Goal: Task Accomplishment & Management: Manage account settings

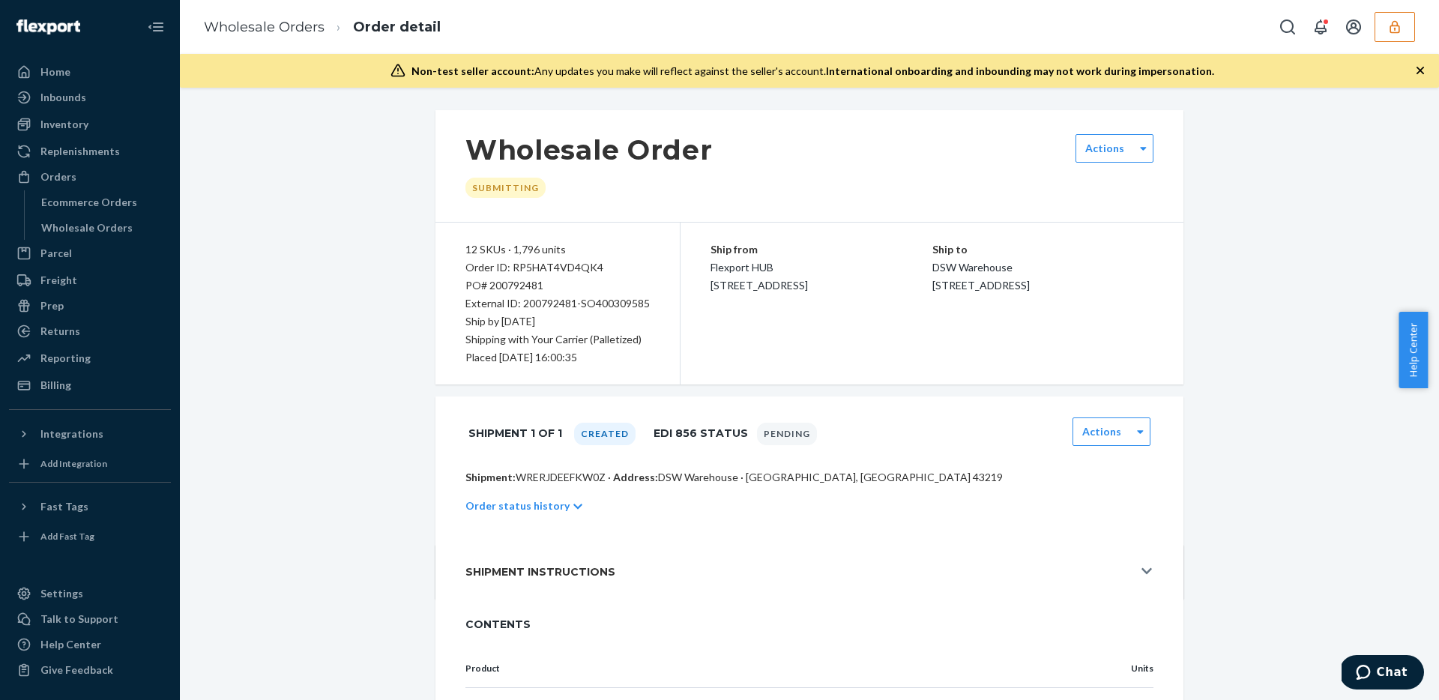
click at [1398, 31] on icon "button" at bounding box center [1394, 26] width 10 height 13
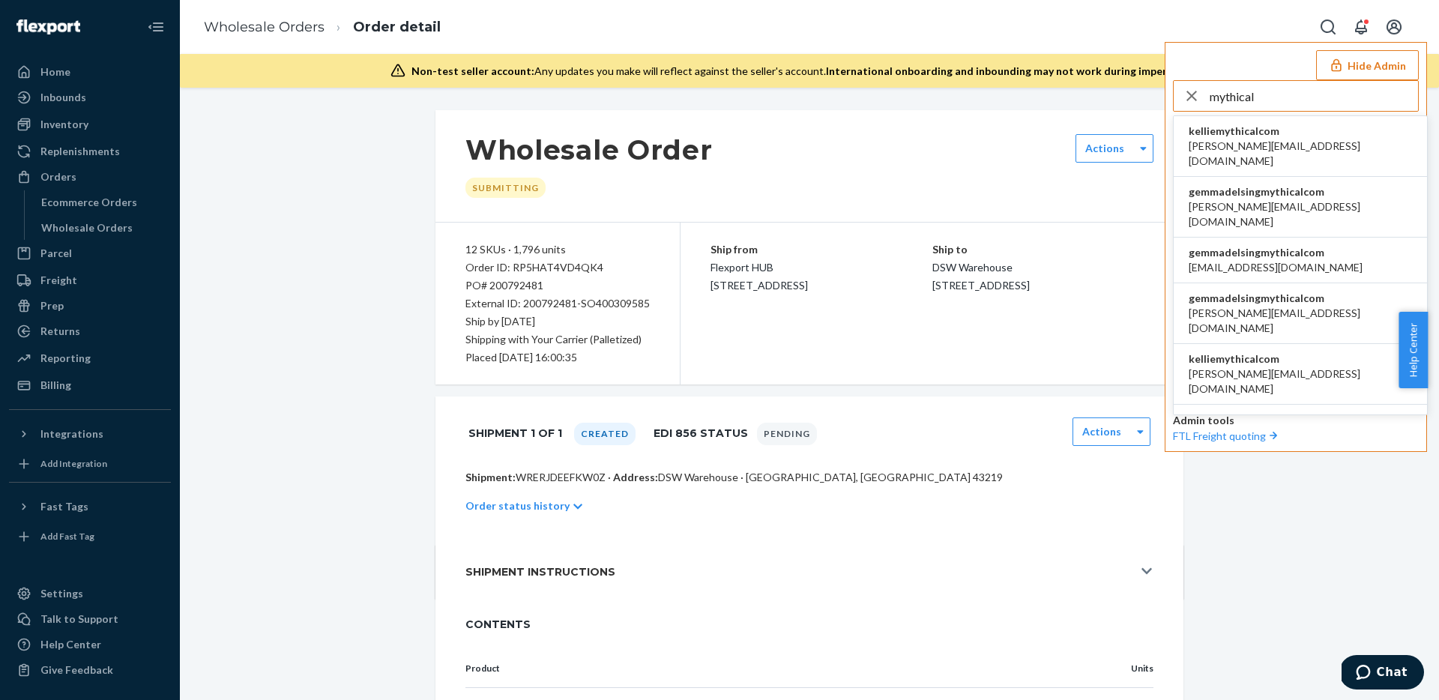
type input "mythical"
click at [1289, 184] on span "gemmadelsingmythicalcom" at bounding box center [1300, 191] width 223 height 15
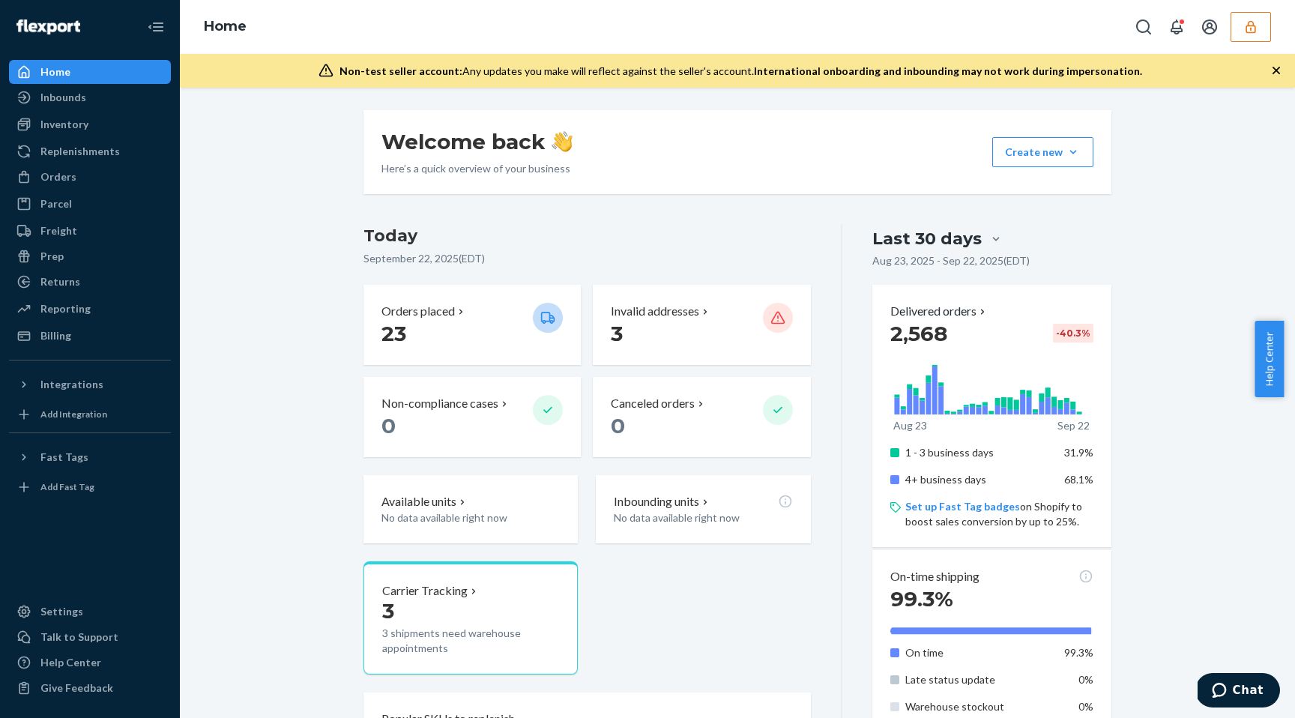
click at [95, 137] on div "Inventory Products" at bounding box center [90, 124] width 162 height 25
click at [95, 126] on div "Inventory" at bounding box center [89, 124] width 159 height 21
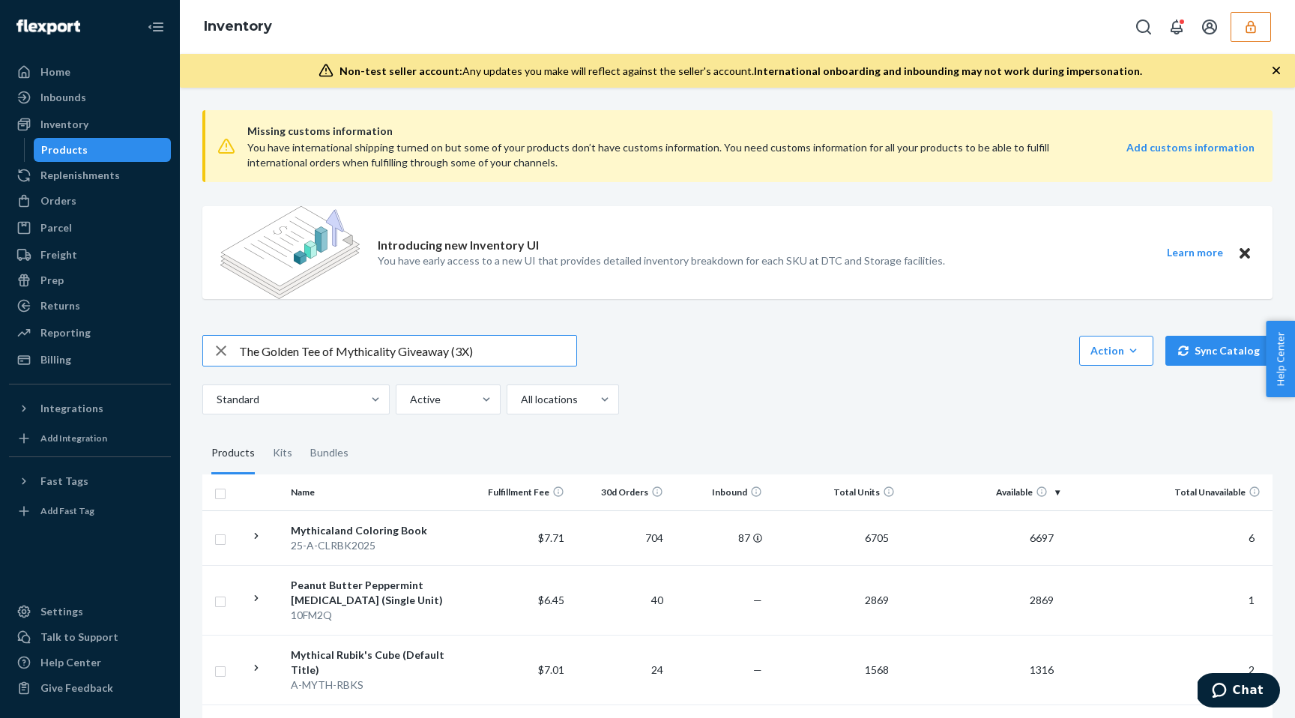
type input "The Golden Tee of Mythicality Giveaway (3X)"
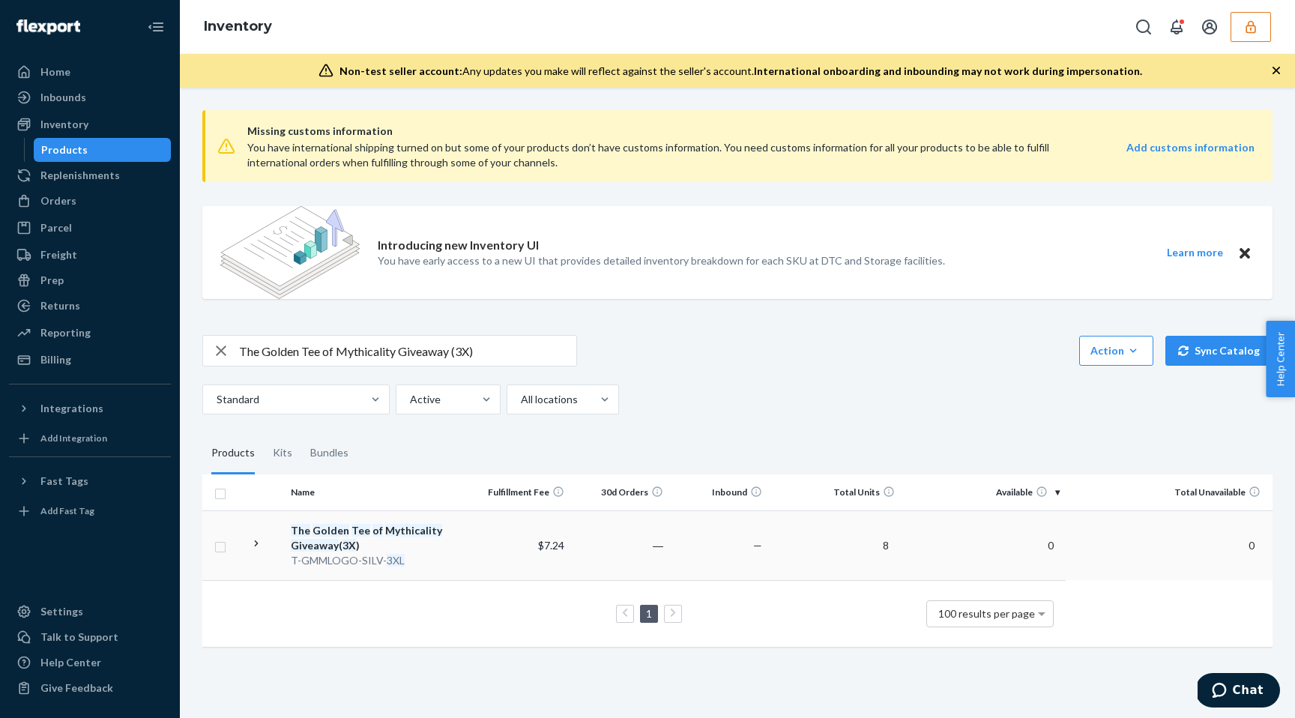
click at [825, 547] on td "8" at bounding box center [834, 545] width 132 height 70
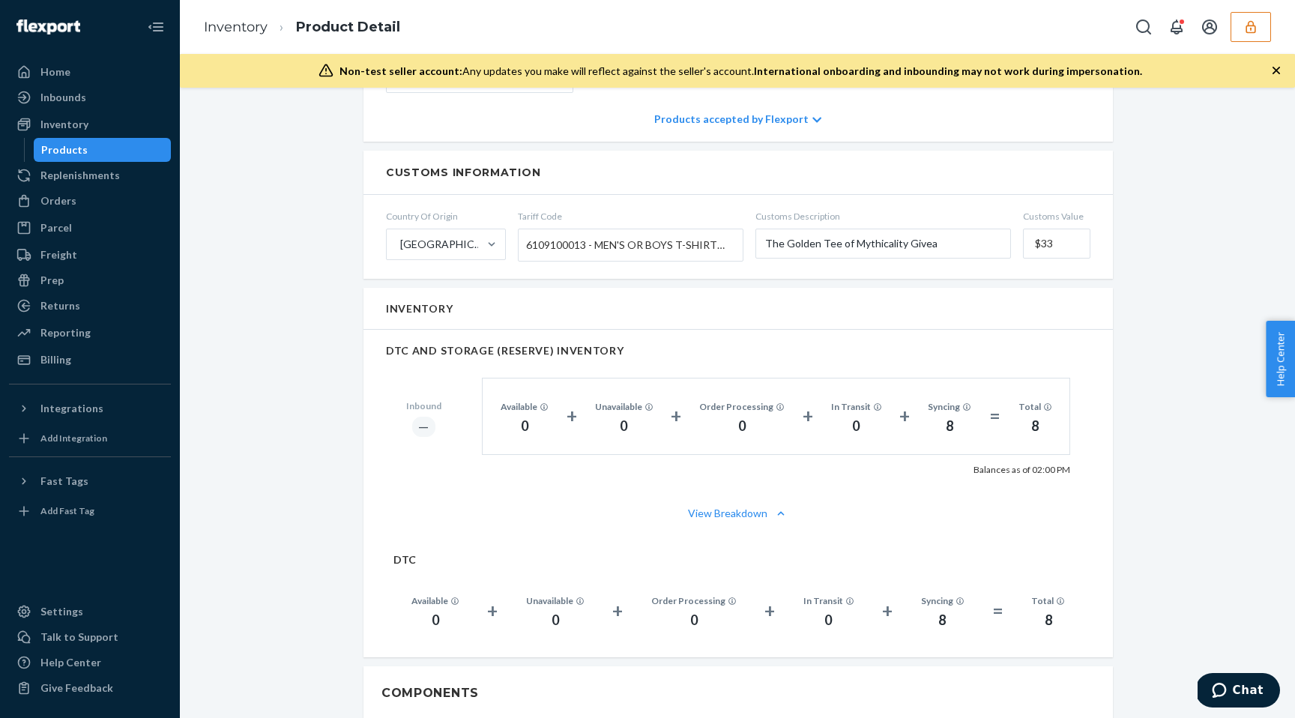
scroll to position [833, 0]
